Goal: Navigation & Orientation: Find specific page/section

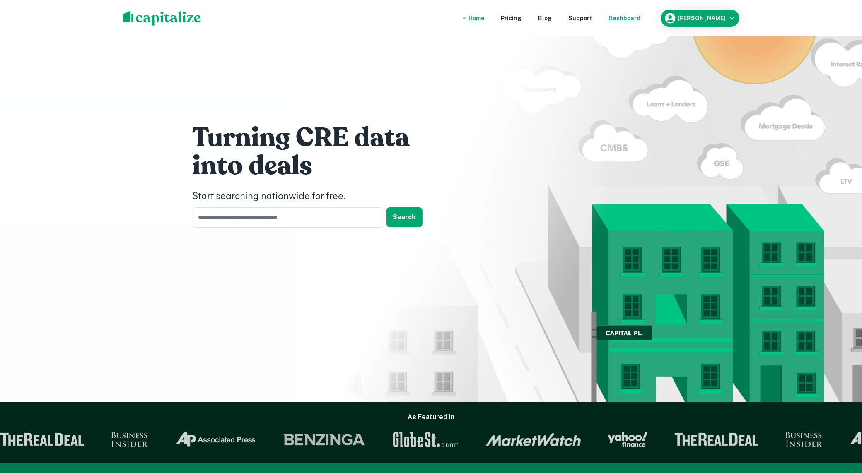
click at [641, 19] on div "Dashboard" at bounding box center [625, 18] width 32 height 9
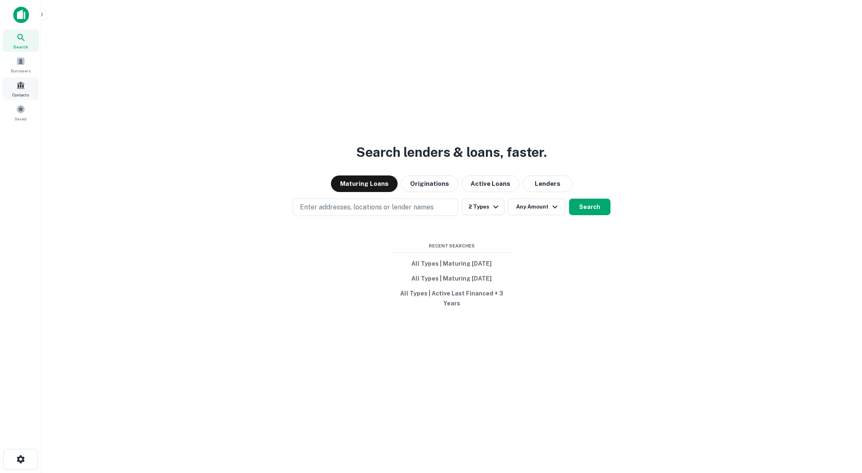
click at [17, 81] on div "Contacts" at bounding box center [20, 88] width 36 height 22
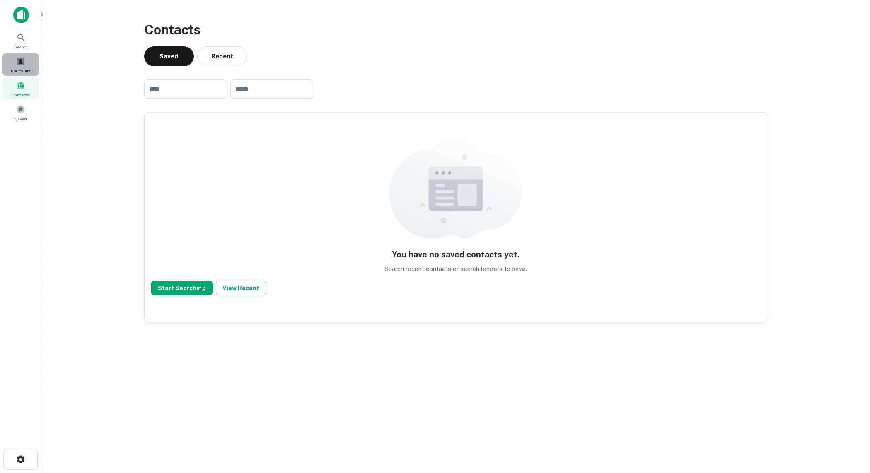
click at [23, 63] on span at bounding box center [20, 61] width 9 height 9
